Goal: Task Accomplishment & Management: Manage account settings

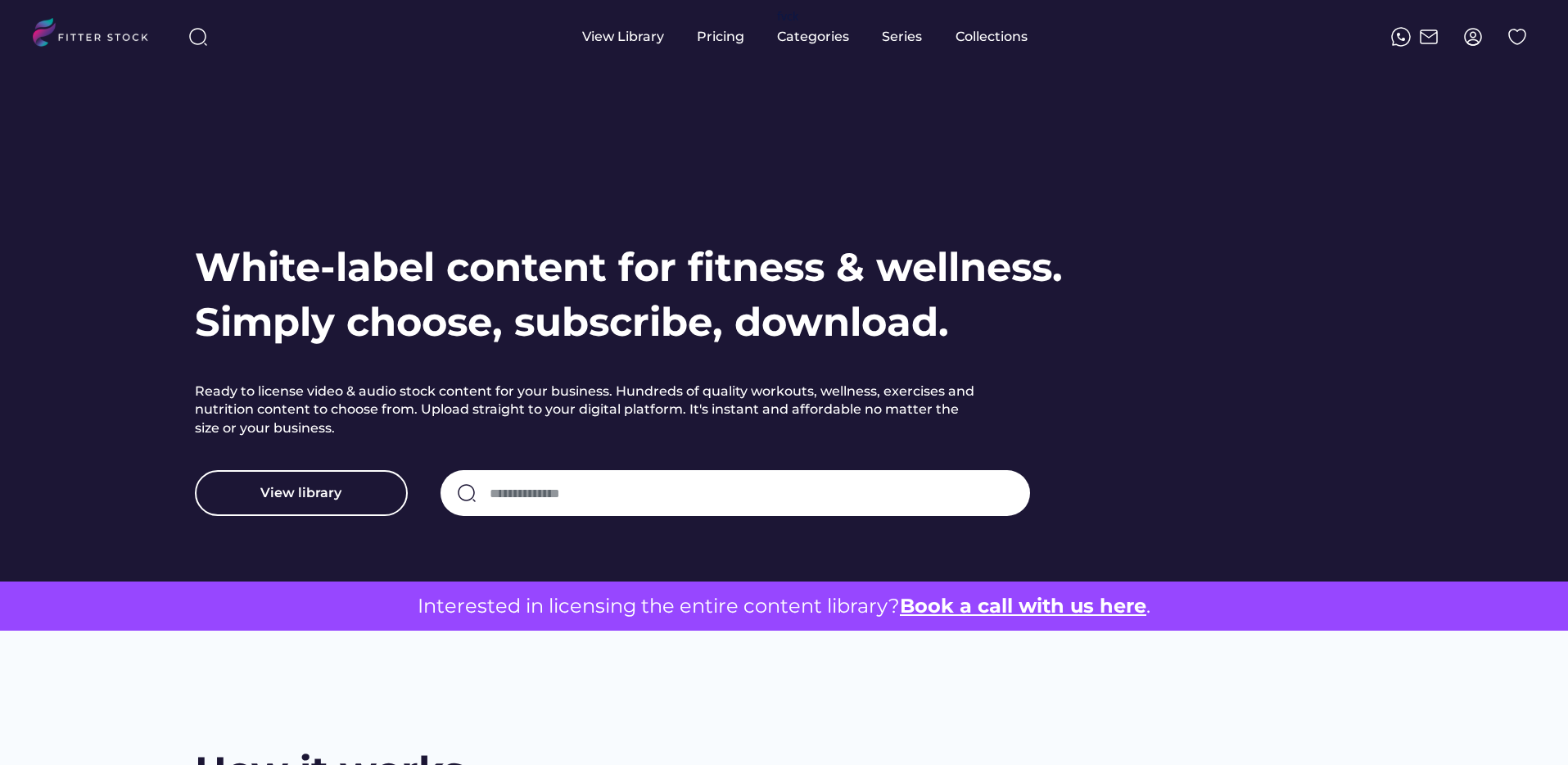
click at [1471, 29] on img at bounding box center [1474, 37] width 19 height 19
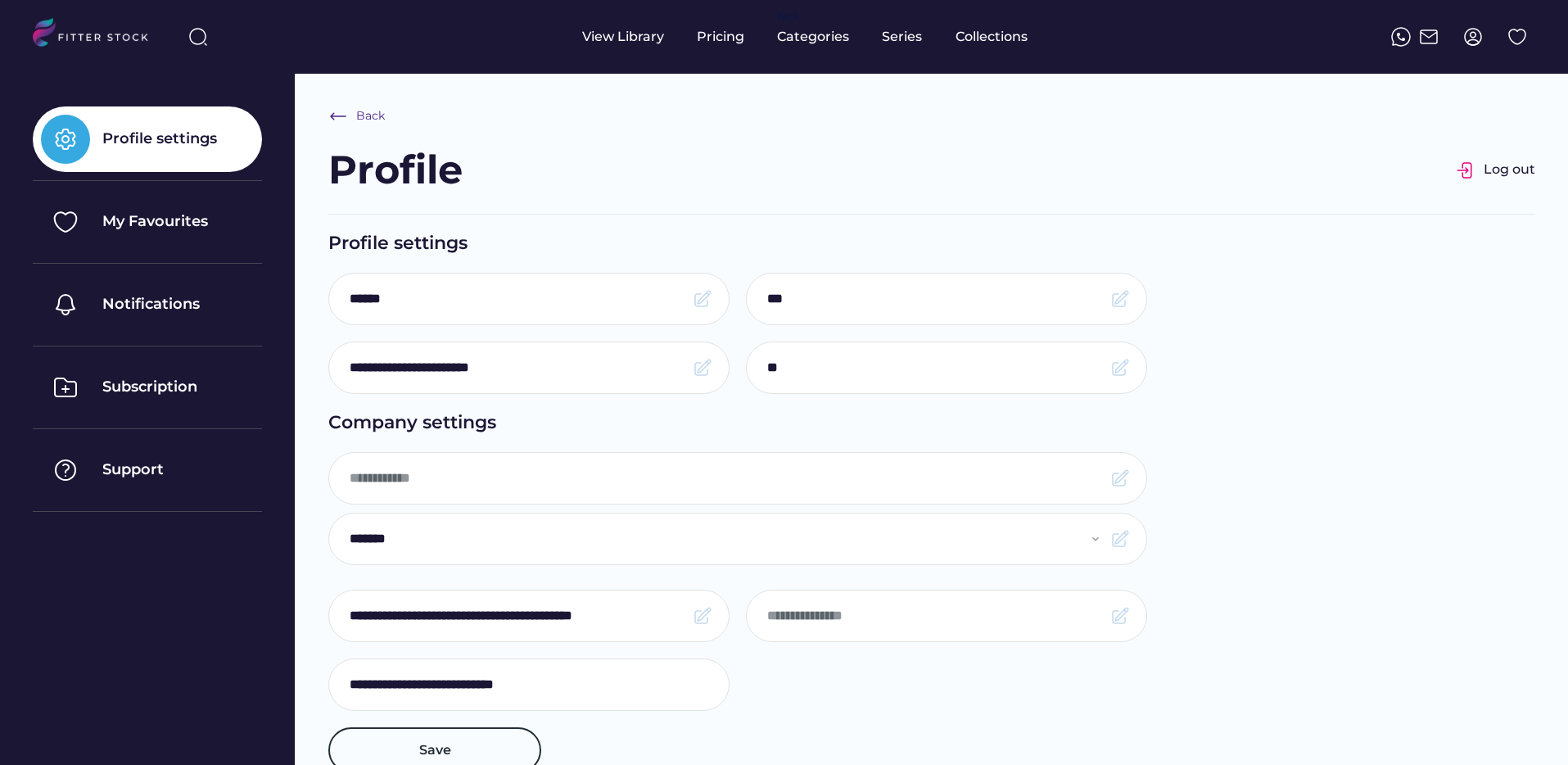
select select "**********"
type input "**********"
